Goal: Transaction & Acquisition: Purchase product/service

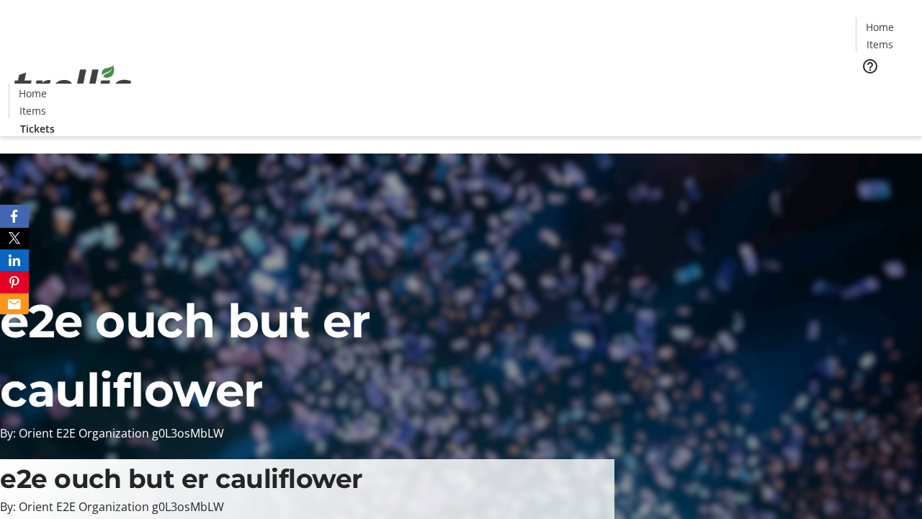
click at [867, 84] on span "Tickets" at bounding box center [884, 91] width 35 height 15
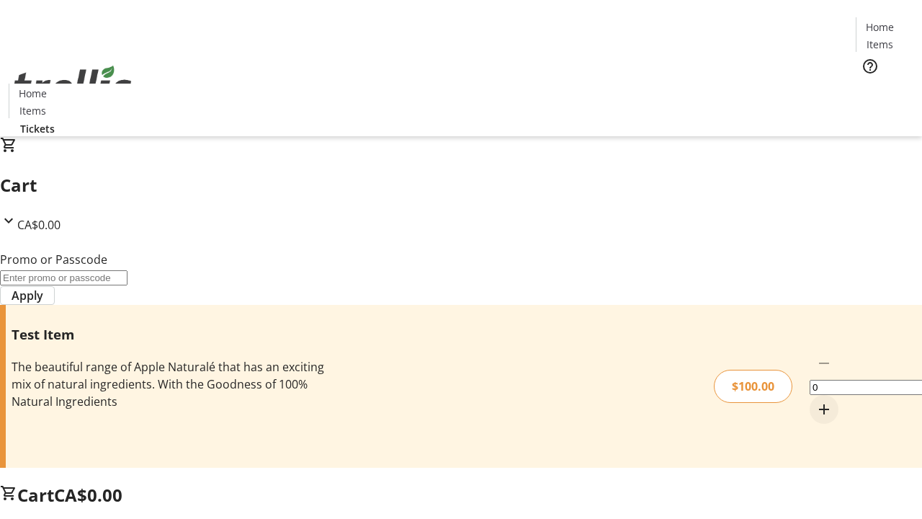
click at [816, 401] on mat-icon "Increment by one" at bounding box center [824, 409] width 17 height 17
type input "1"
type input "PERCENT"
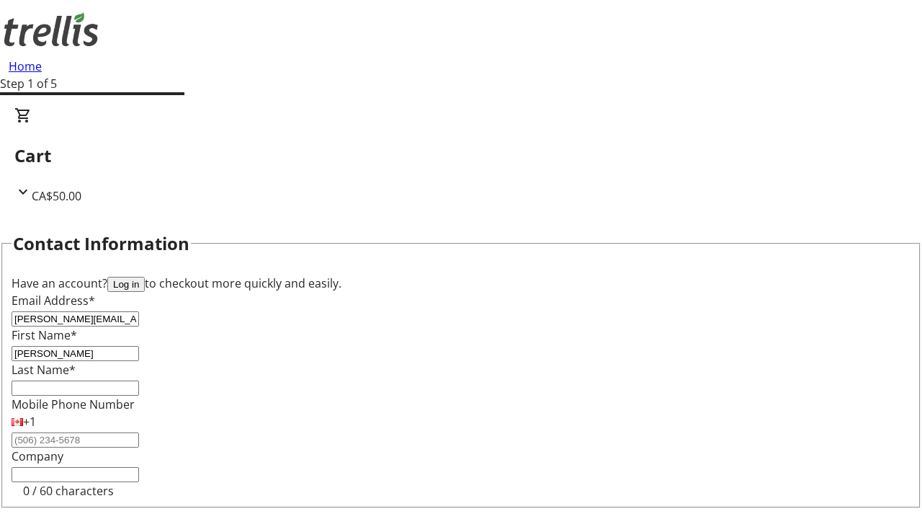
type input "[PERSON_NAME]"
type input "Beer"
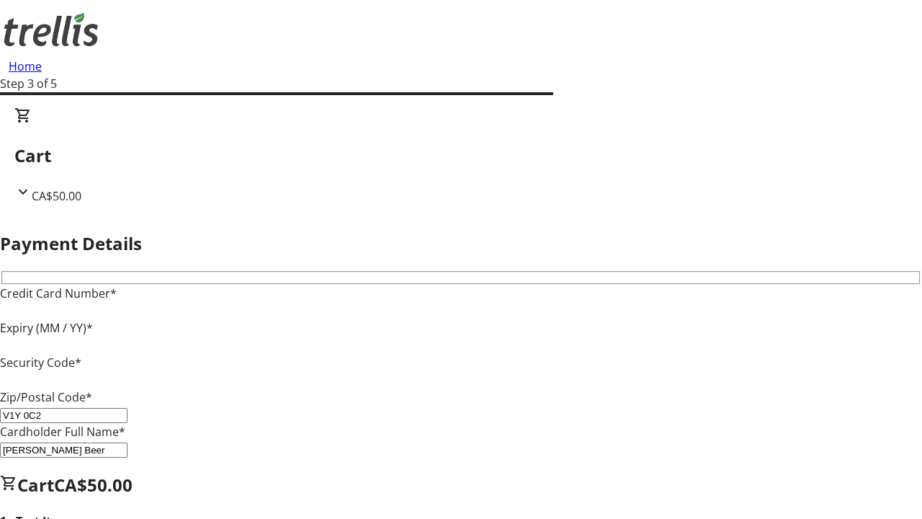
type input "V1Y 0C2"
